Goal: Transaction & Acquisition: Purchase product/service

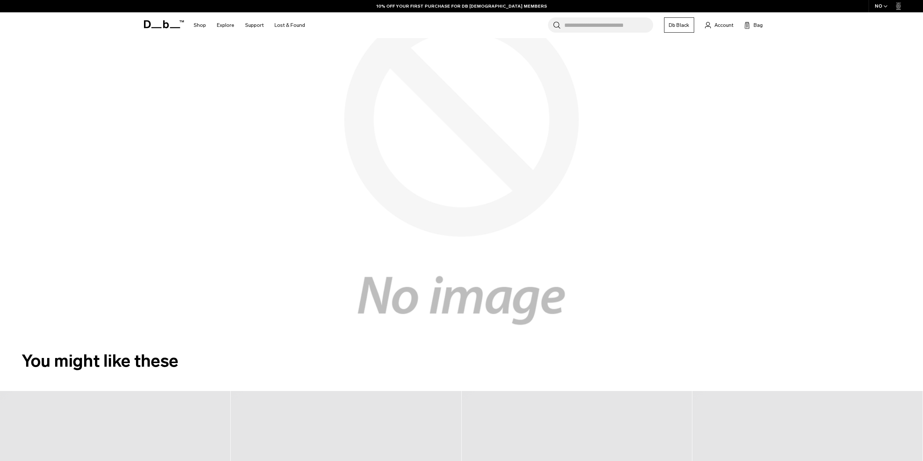
click at [169, 28] on icon at bounding box center [164, 24] width 40 height 8
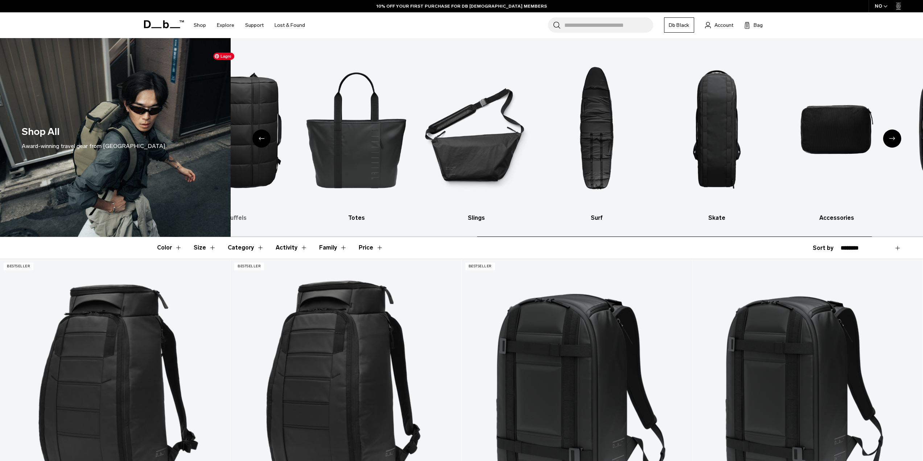
click at [235, 141] on img "4 / 10" at bounding box center [236, 129] width 107 height 161
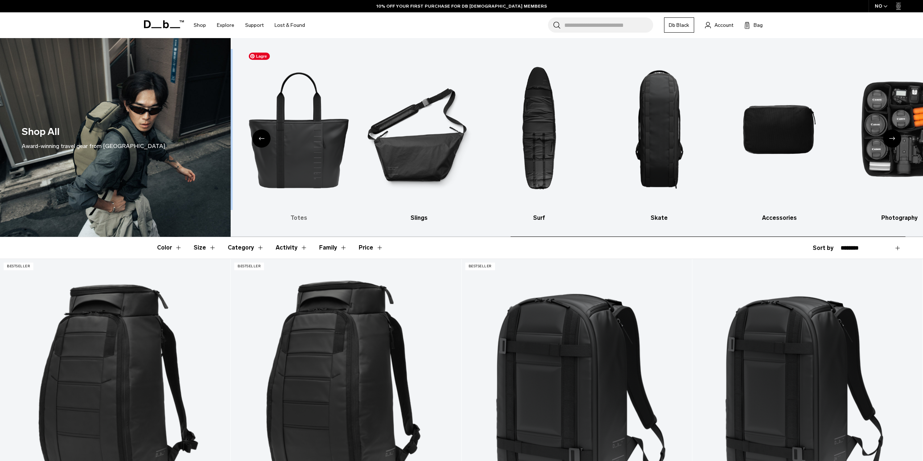
drag, startPoint x: 599, startPoint y: 135, endPoint x: 310, endPoint y: 133, distance: 288.8
click at [297, 130] on div "Backpacks Luggage Ski & Snowboard Duffels Totes Slings Surf Skate Accessories P…" at bounding box center [577, 137] width 693 height 199
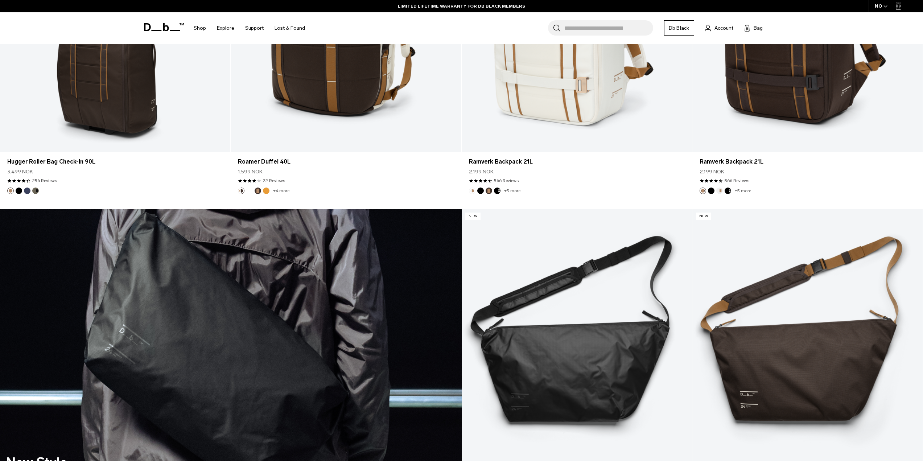
scroll to position [2068, 0]
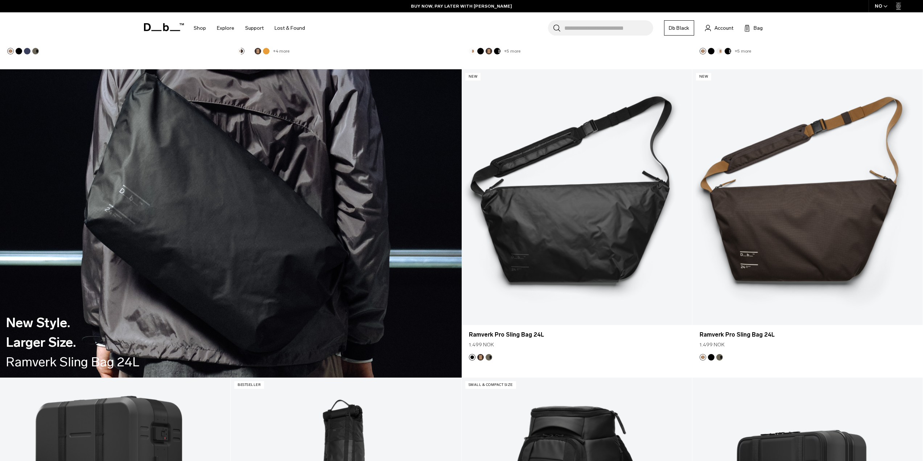
click at [222, 203] on div "New Style. Larger Size. Ramverk Sling Bag 24L" at bounding box center [231, 223] width 462 height 308
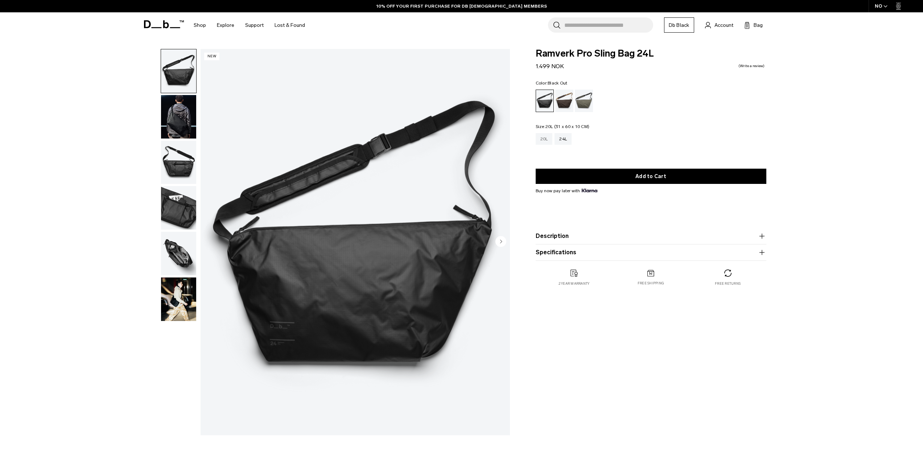
click at [543, 142] on div "20L" at bounding box center [544, 139] width 17 height 12
click at [184, 87] on img "button" at bounding box center [178, 71] width 35 height 44
click at [182, 106] on img "button" at bounding box center [178, 117] width 35 height 44
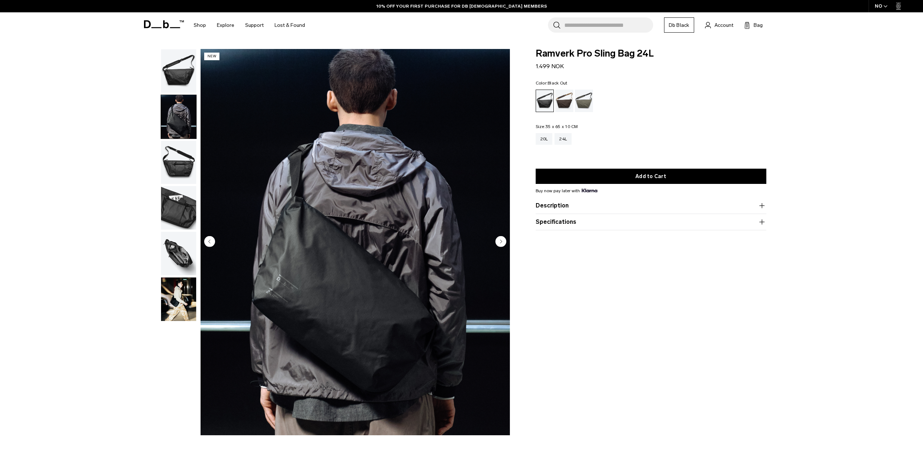
click at [189, 153] on img "button" at bounding box center [178, 163] width 35 height 44
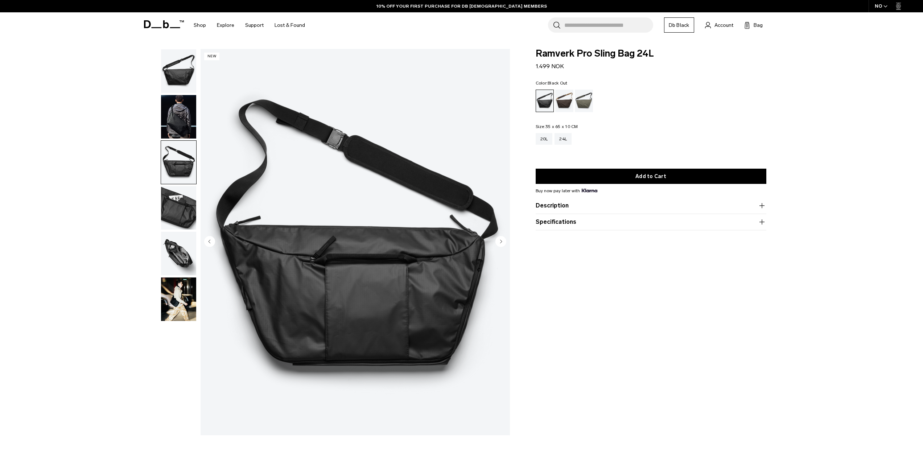
click at [192, 201] on img "button" at bounding box center [178, 208] width 35 height 44
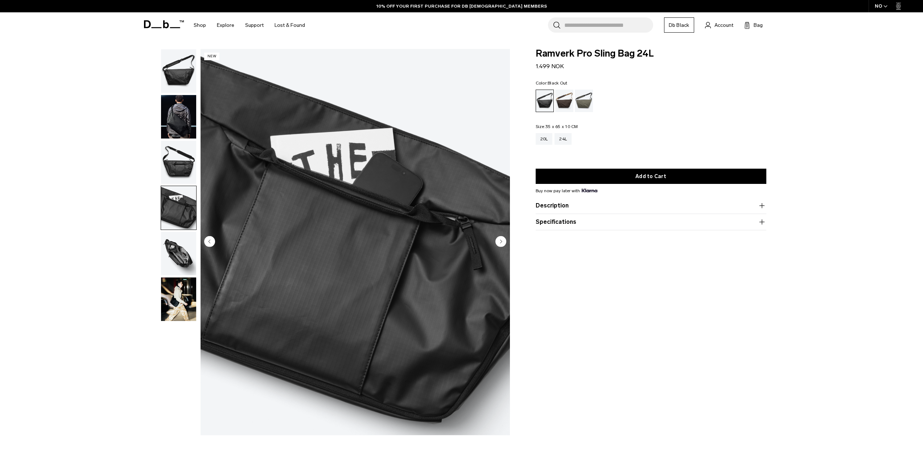
click at [194, 242] on img "button" at bounding box center [178, 254] width 35 height 44
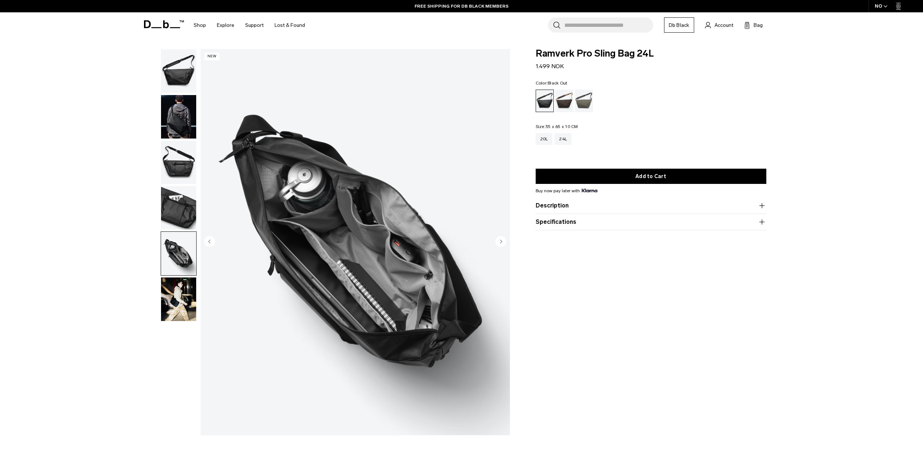
click at [184, 300] on img "button" at bounding box center [178, 300] width 35 height 44
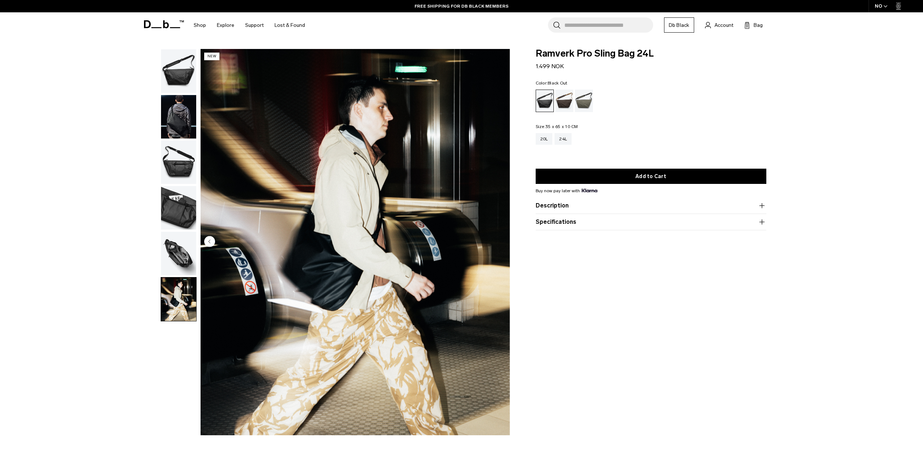
click at [182, 270] on img "button" at bounding box center [178, 254] width 35 height 44
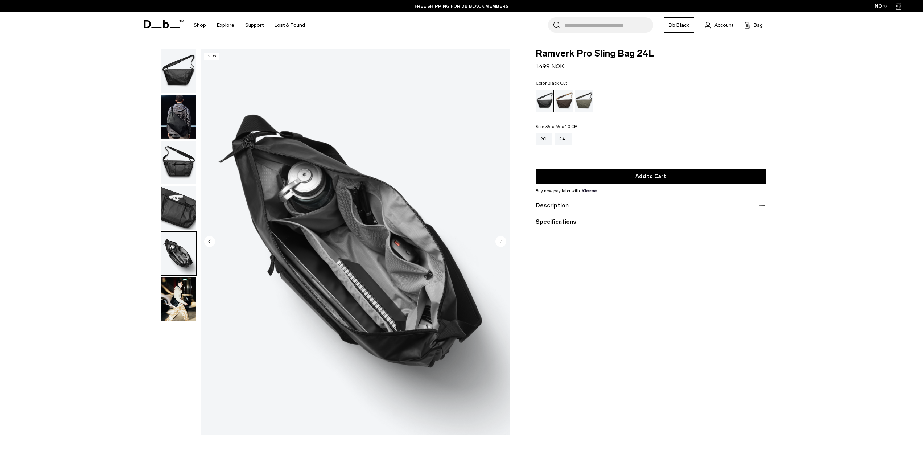
click at [182, 290] on img "button" at bounding box center [178, 300] width 35 height 44
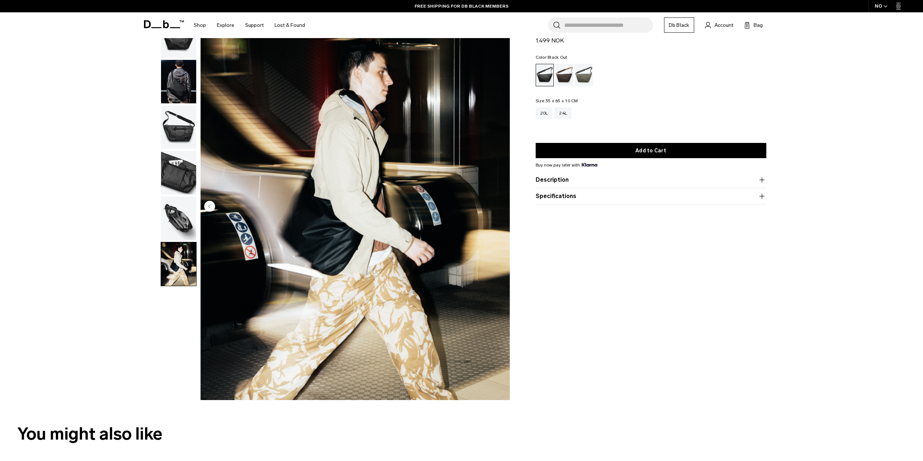
scroll to position [73, 0]
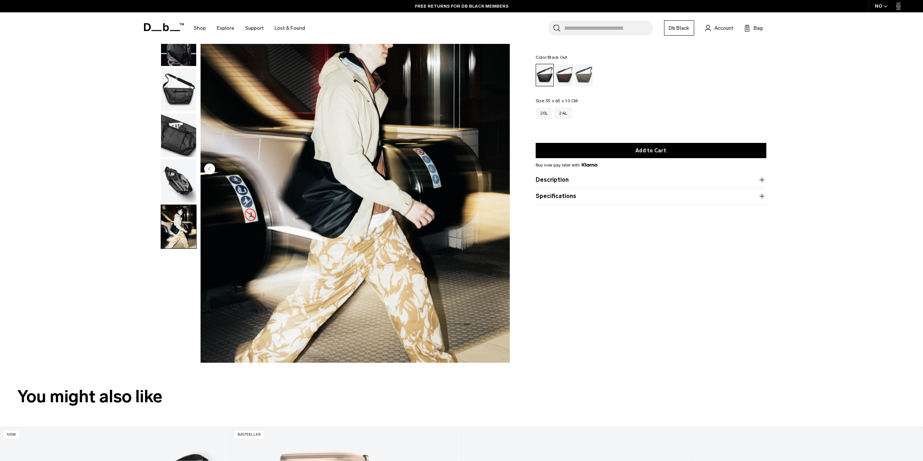
click at [179, 190] on img "button" at bounding box center [178, 181] width 35 height 44
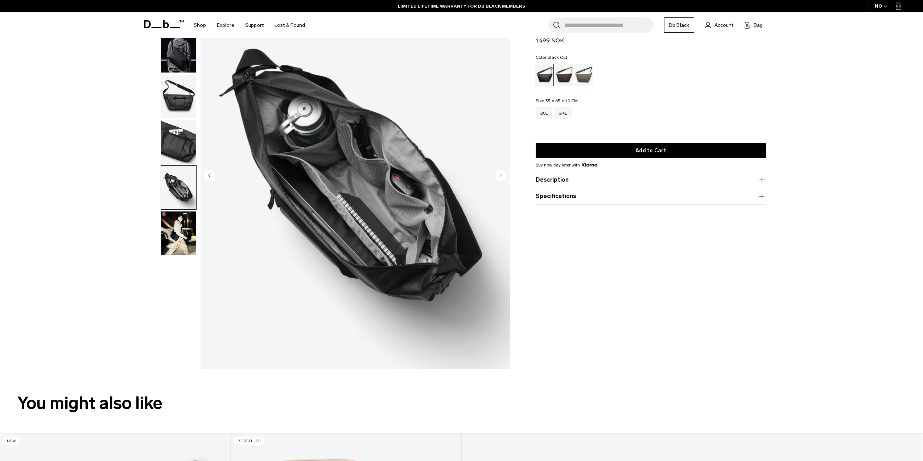
scroll to position [0, 0]
